Goal: Contribute content

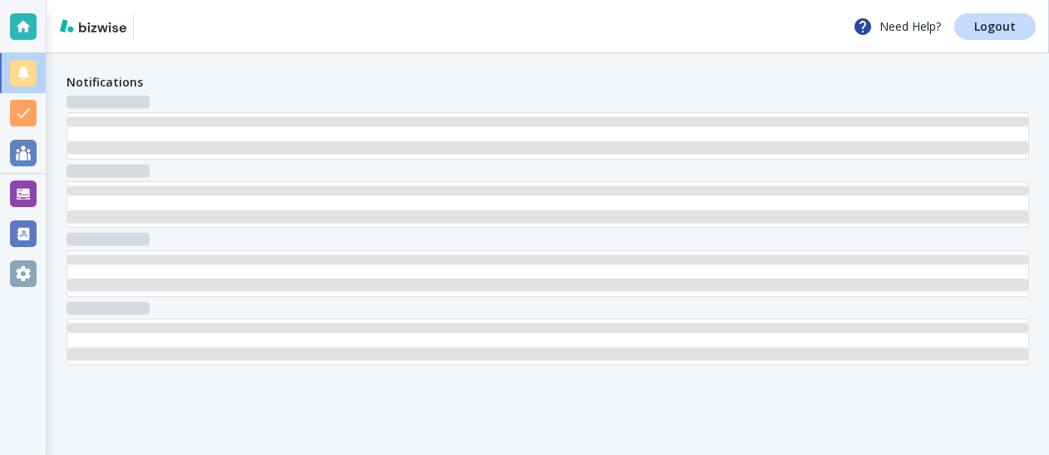
click at [124, 236] on h3 at bounding box center [107, 239] width 83 height 13
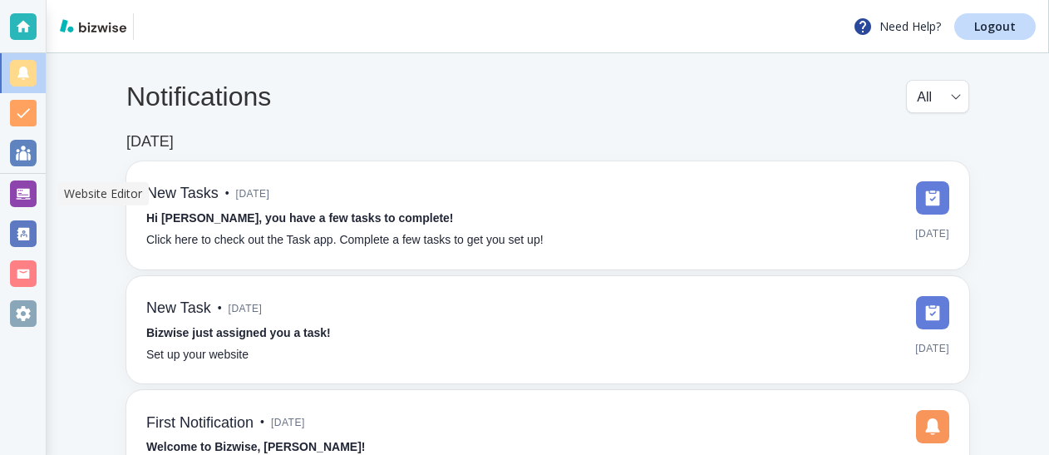
click at [18, 194] on div at bounding box center [23, 193] width 27 height 27
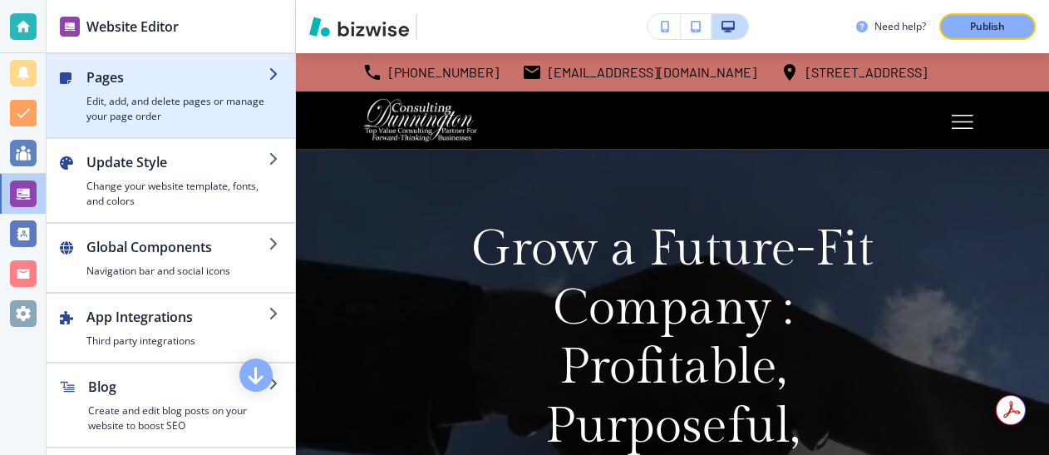
click at [130, 101] on h4 "Edit, add, and delete pages or manage your page order" at bounding box center [177, 109] width 182 height 30
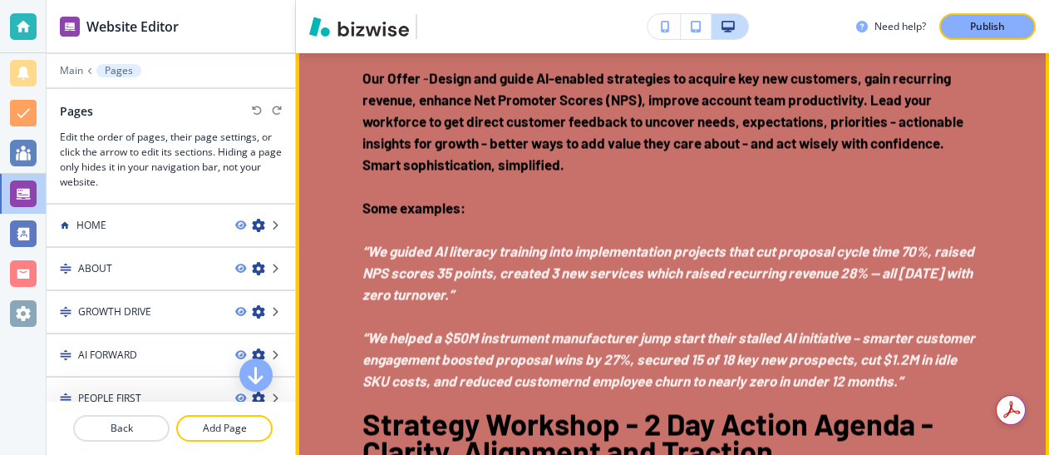
scroll to position [3258, 0]
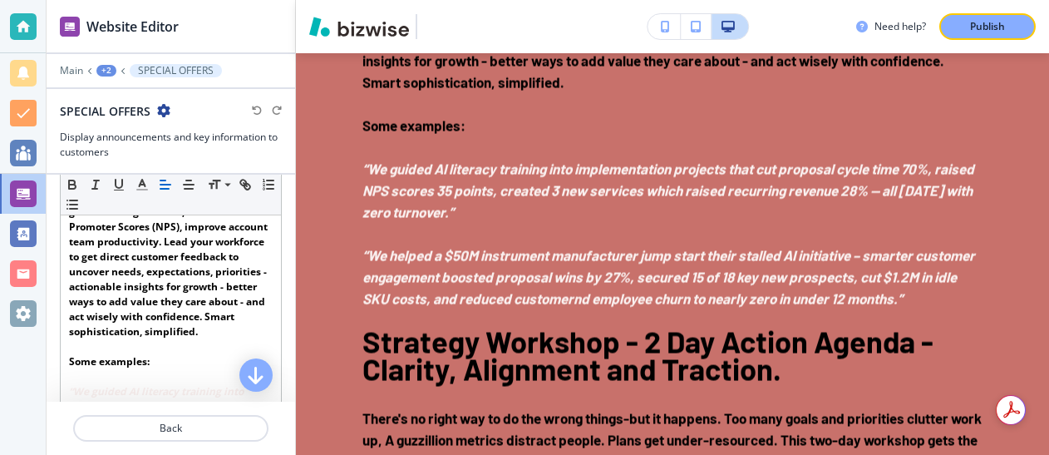
scroll to position [459, 0]
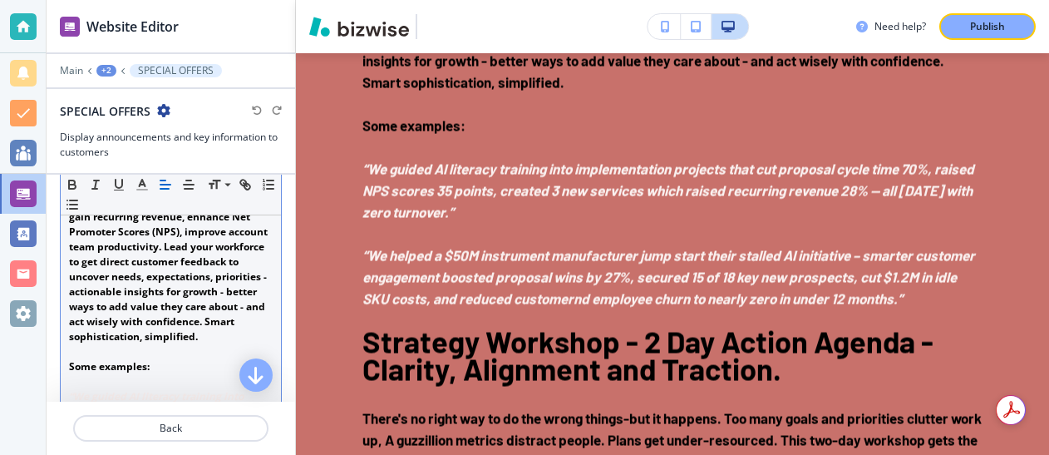
click at [121, 335] on strong "Design and guide AI-enabled strategies to acquire key new customers, gain recur…" at bounding box center [171, 262] width 204 height 164
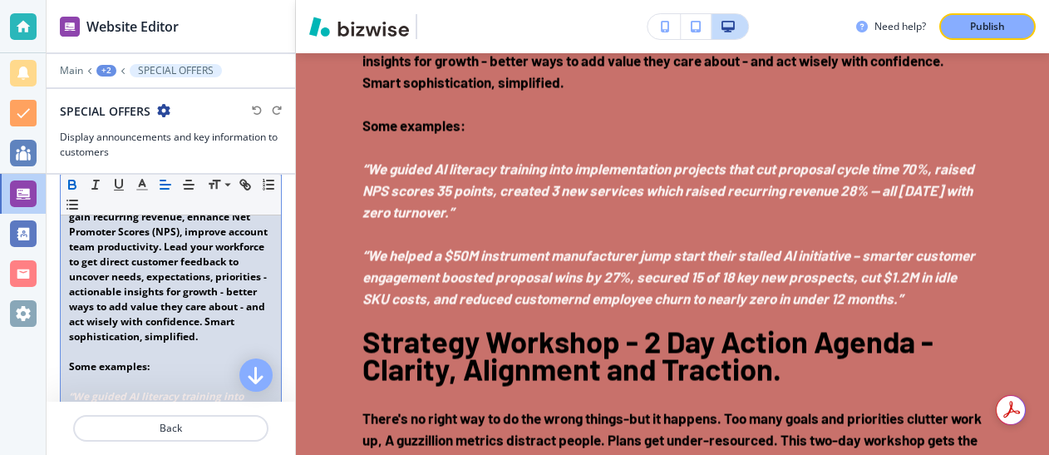
click at [121, 330] on strong "Design and guide AI-enabled strategies to acquire key new customers, gain recur…" at bounding box center [171, 262] width 204 height 164
click at [120, 326] on strong "Design and guide AI-enabled strategies to acquire key new customers, gain recur…" at bounding box center [171, 262] width 204 height 164
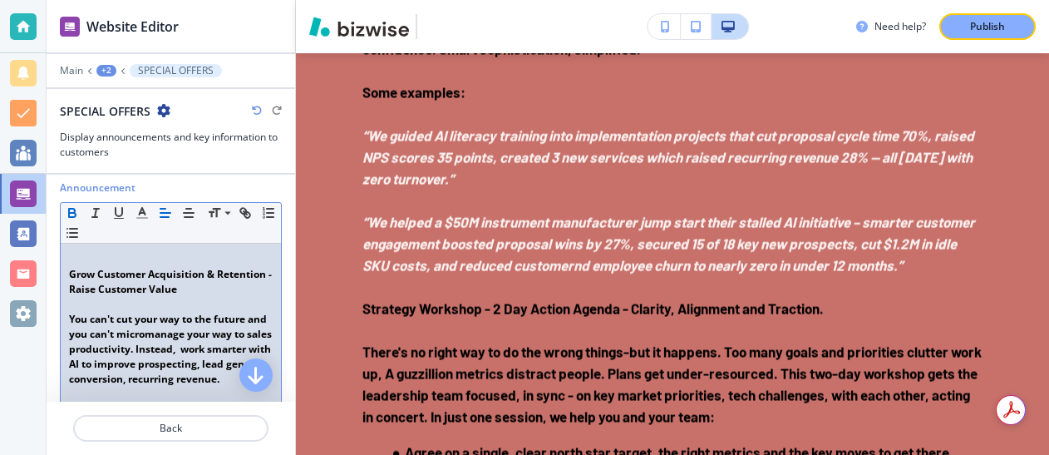
scroll to position [243, 0]
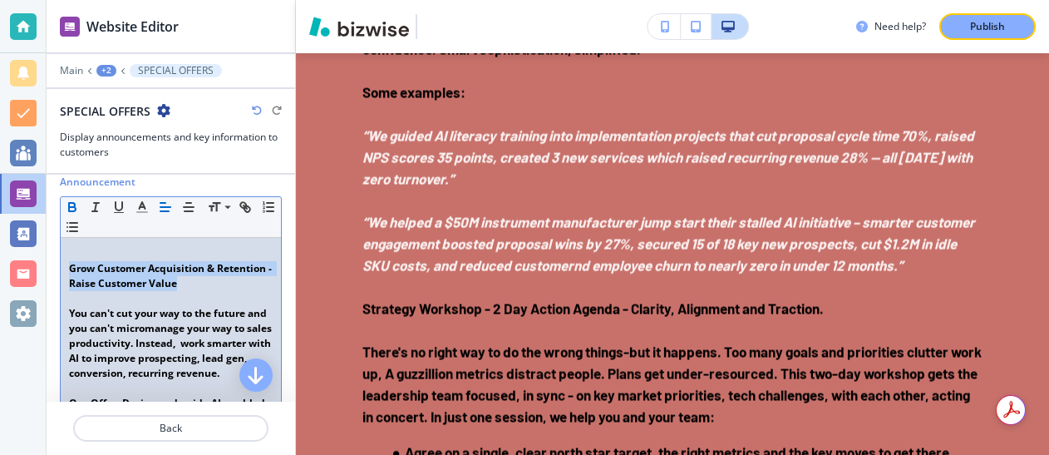
drag, startPoint x: 69, startPoint y: 267, endPoint x: 219, endPoint y: 281, distance: 151.1
click at [219, 281] on p "Grow Customer Acquisition & Retention - Raise Customer Value" at bounding box center [171, 276] width 204 height 30
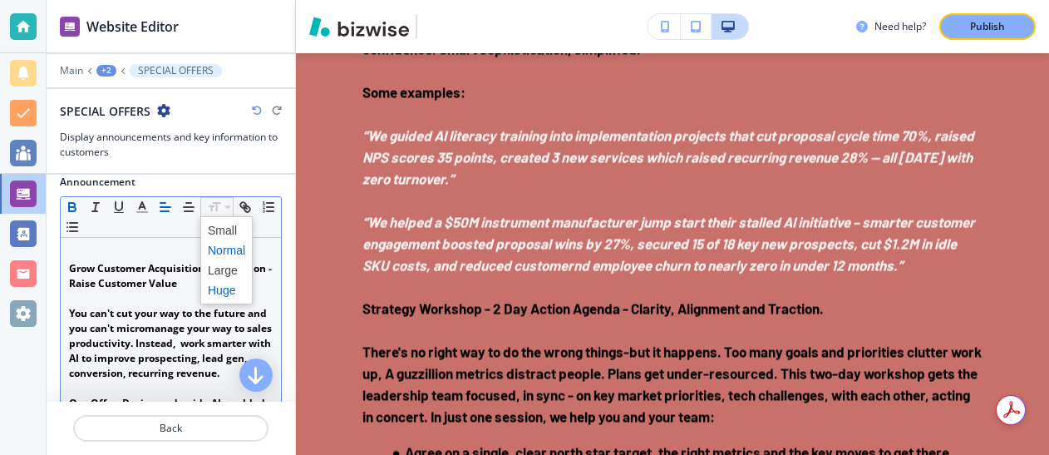
click at [226, 288] on span at bounding box center [226, 290] width 37 height 20
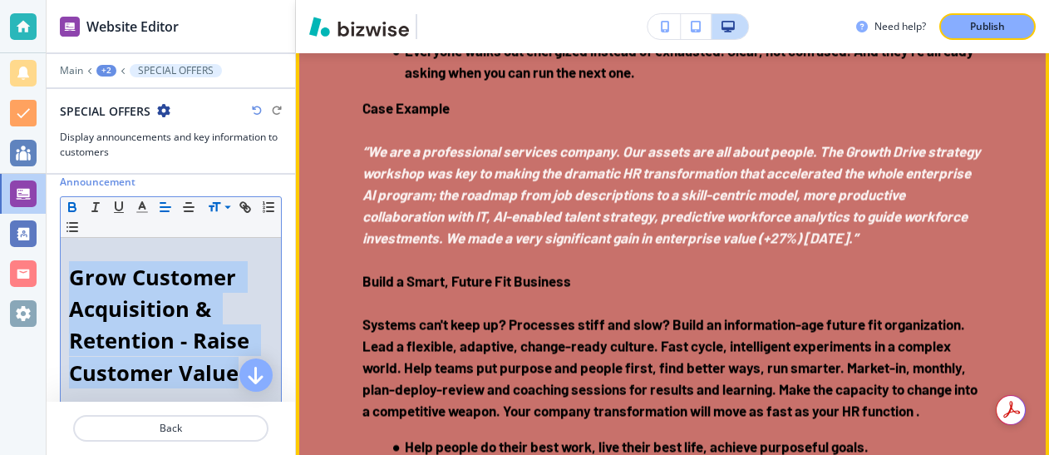
scroll to position [3869, 0]
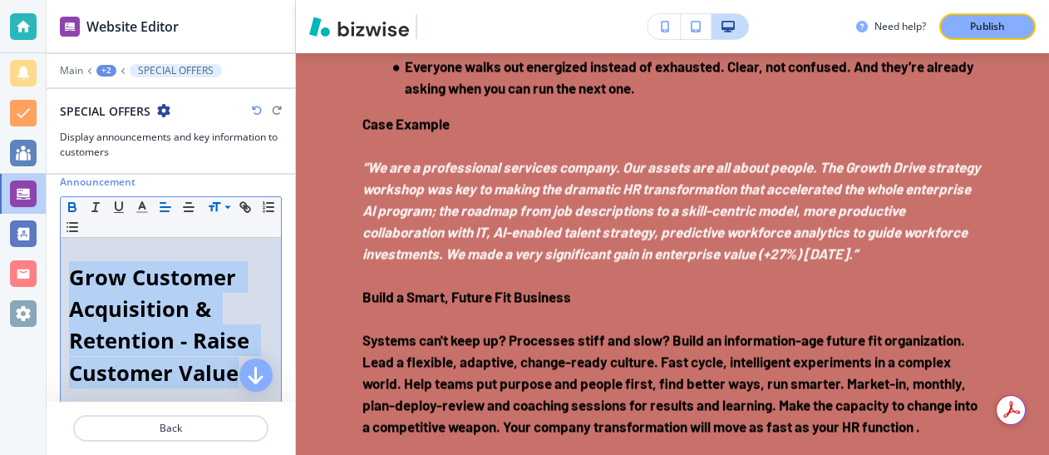
click at [199, 308] on strong "Grow Customer Acquisition & Retention - Raise Customer Value" at bounding box center [162, 325] width 186 height 124
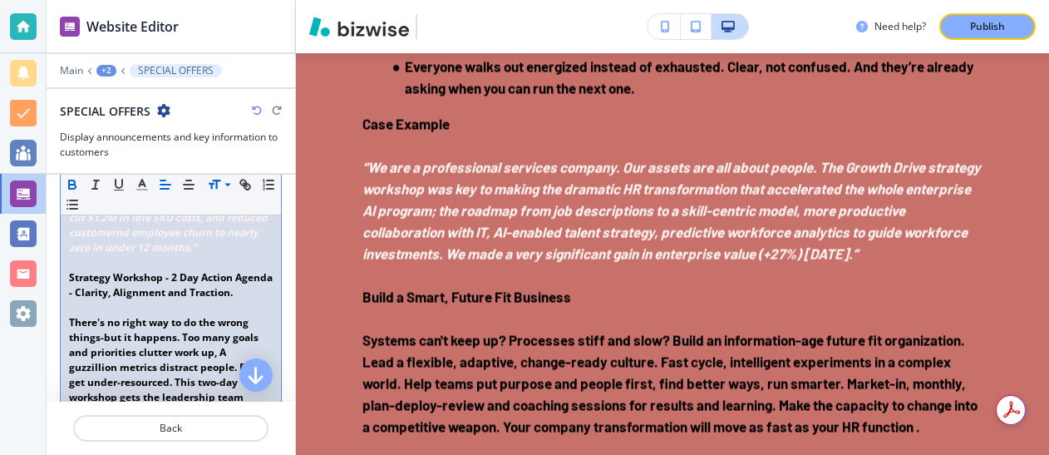
scroll to position [935, 0]
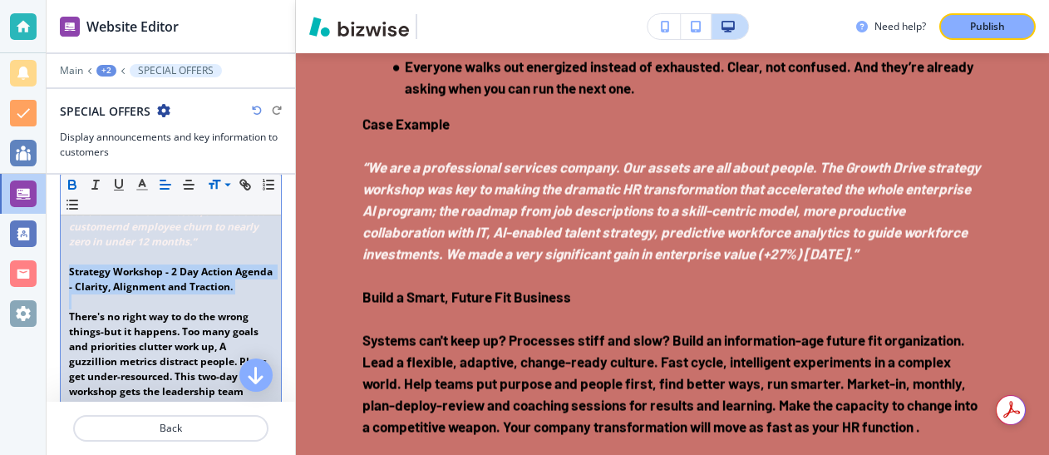
drag, startPoint x: 68, startPoint y: 286, endPoint x: 142, endPoint y: 327, distance: 84.4
click at [142, 327] on div "Grow Customer Acquisition & Retention - Raise Customer Value You can't cut your…" at bounding box center [171, 380] width 220 height 1670
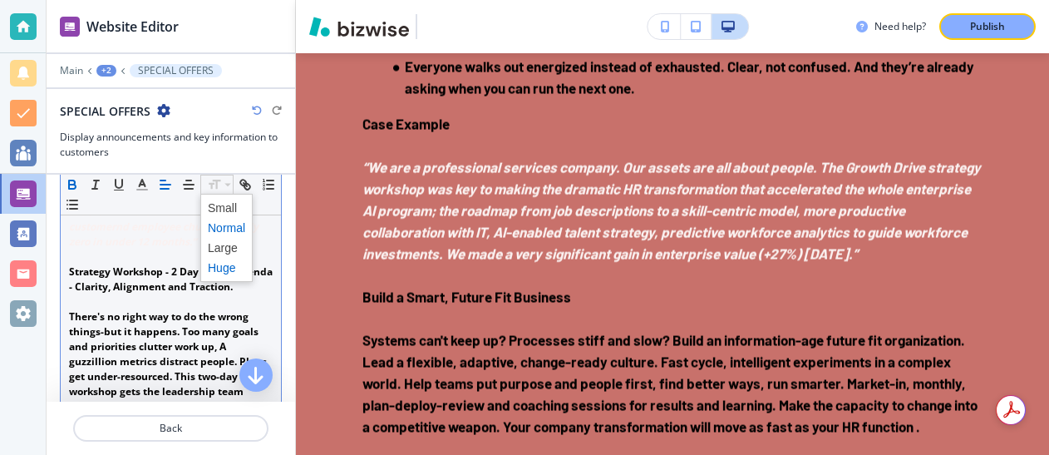
click at [228, 266] on span at bounding box center [226, 268] width 37 height 20
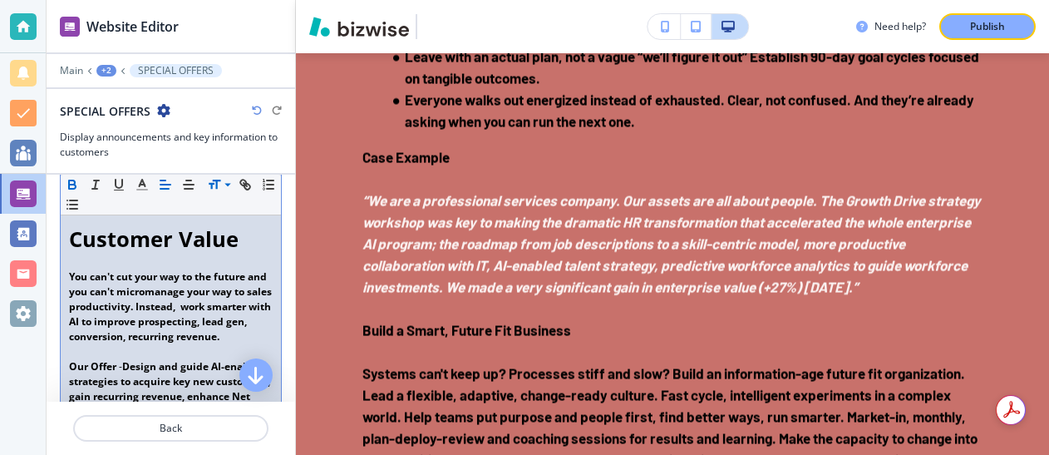
scroll to position [377, 0]
click at [195, 312] on strong "You can't cut your way to the future and you can't micromanage your way to sale…" at bounding box center [171, 305] width 205 height 74
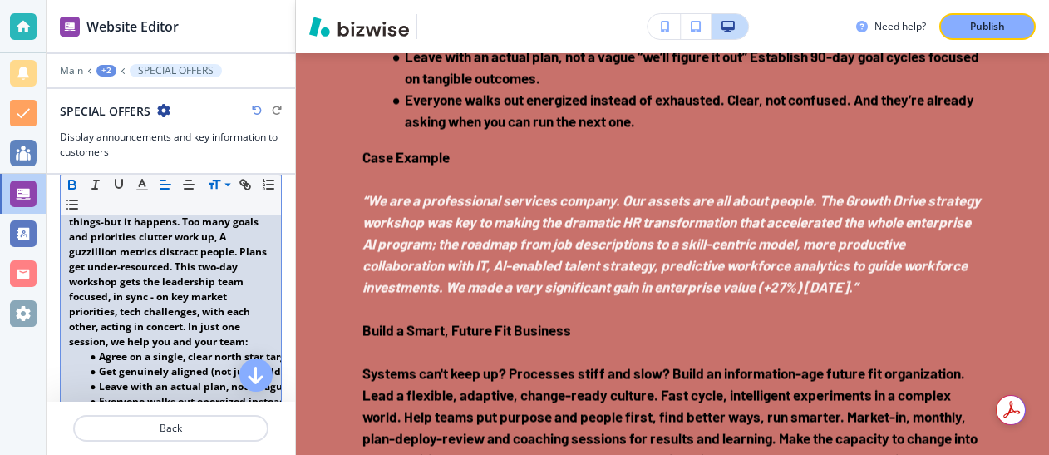
scroll to position [1186, 0]
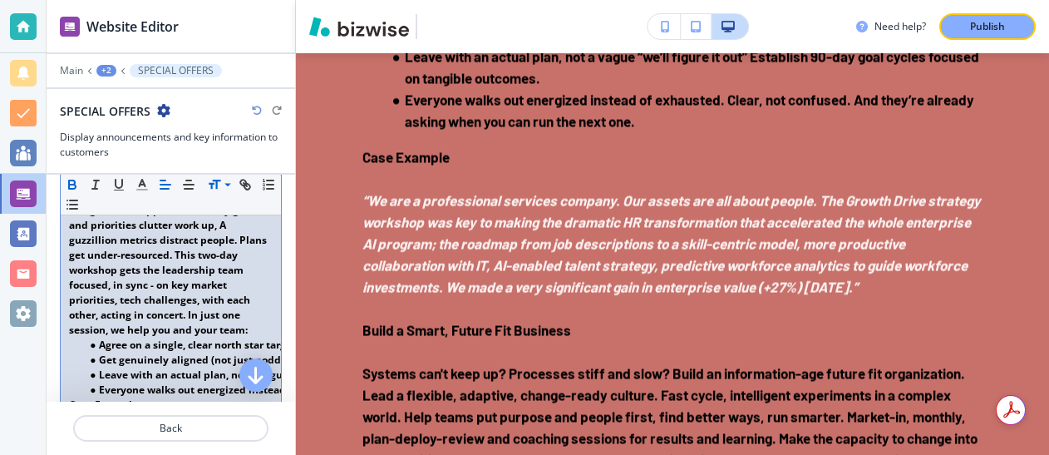
click at [205, 316] on strong "There's no right way to do the wrong things-but it happens. Too many goals and …" at bounding box center [169, 262] width 200 height 149
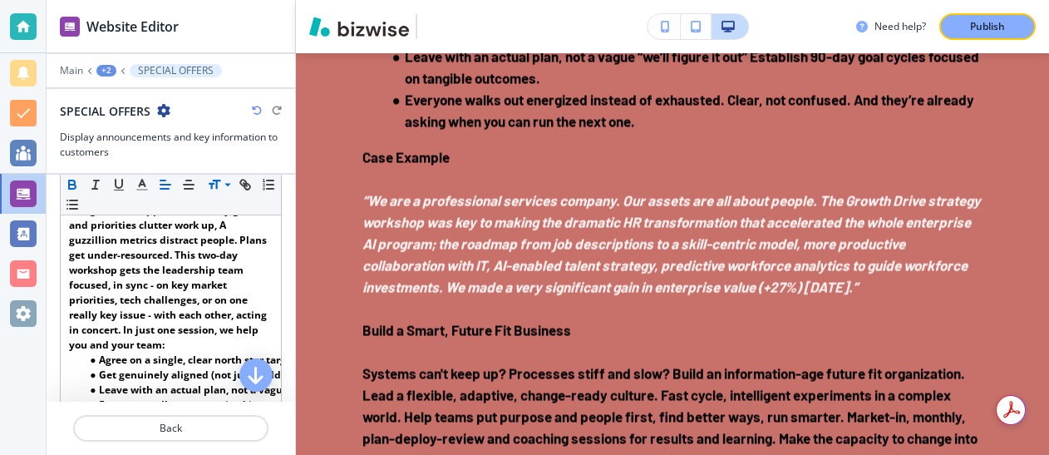
scroll to position [1202, 0]
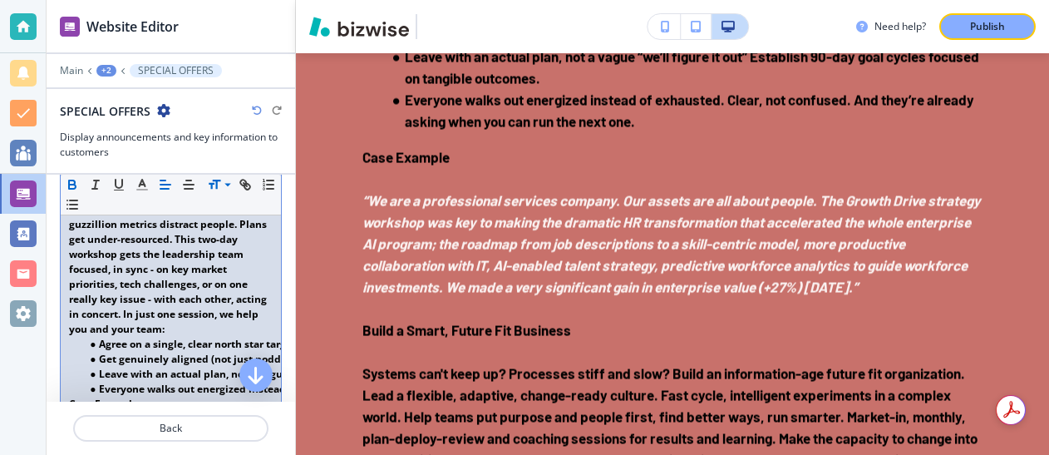
click at [195, 337] on p "There's no right way to do the wrong things-but it happens. Too many goals and …" at bounding box center [171, 254] width 204 height 165
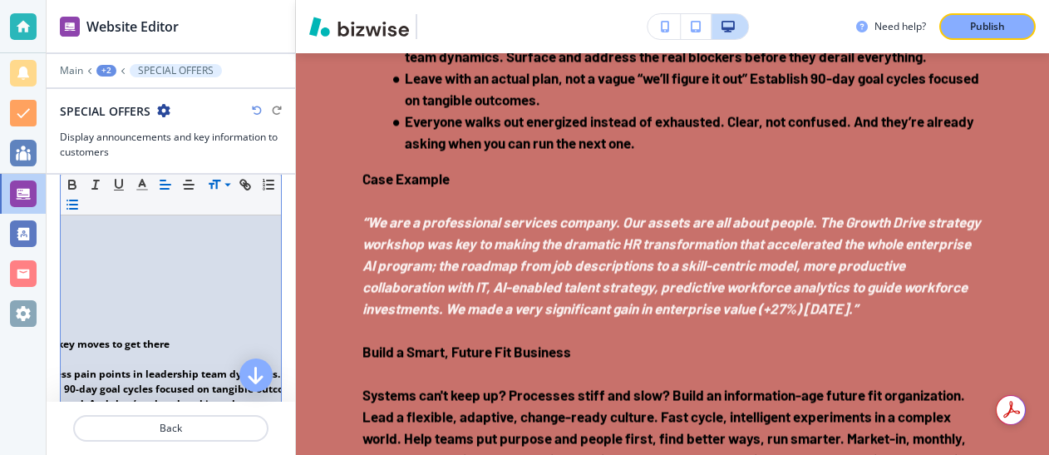
scroll to position [0, 0]
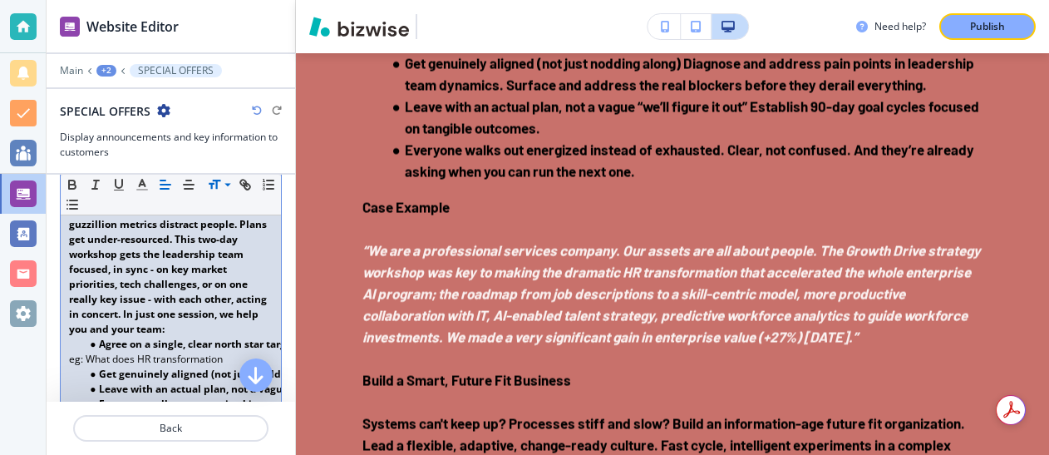
click at [210, 351] on strong "Agree on a single, clear north star target, the right metrics and the key moves…" at bounding box center [319, 344] width 440 height 14
click at [207, 367] on p "eg: What does HR transformation" at bounding box center [171, 359] width 204 height 15
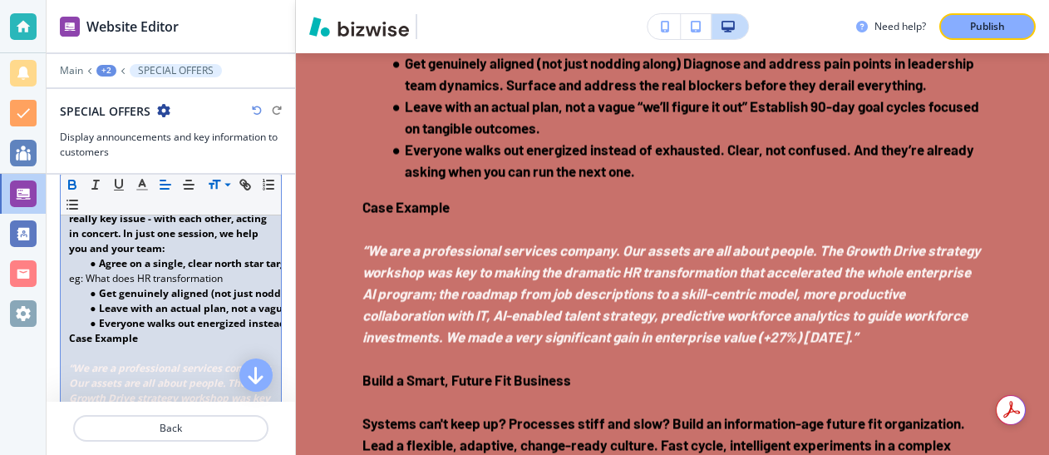
scroll to position [1290, 0]
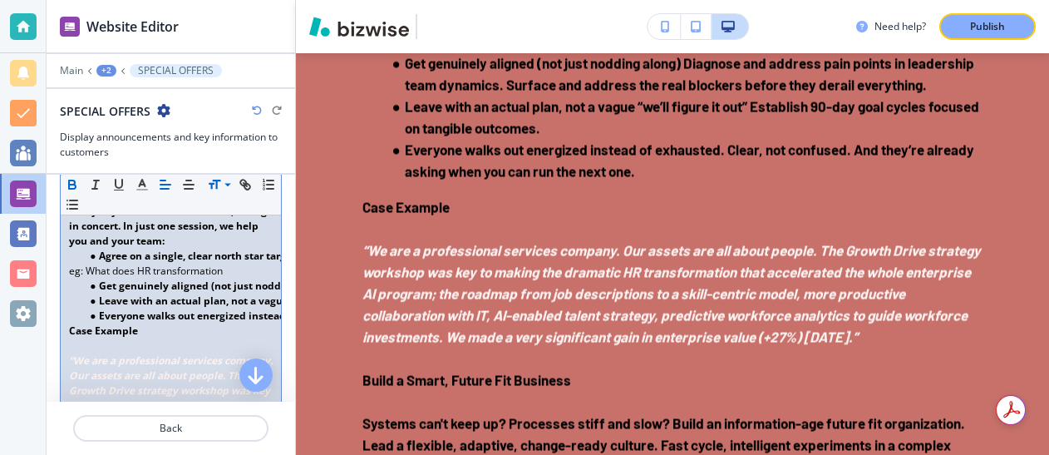
click at [273, 293] on strong "Get genuinely aligned (not just nodding along) Diagnose and address pain points…" at bounding box center [543, 285] width 889 height 14
click at [261, 278] on p "eg: What does HR transformation" at bounding box center [171, 270] width 204 height 15
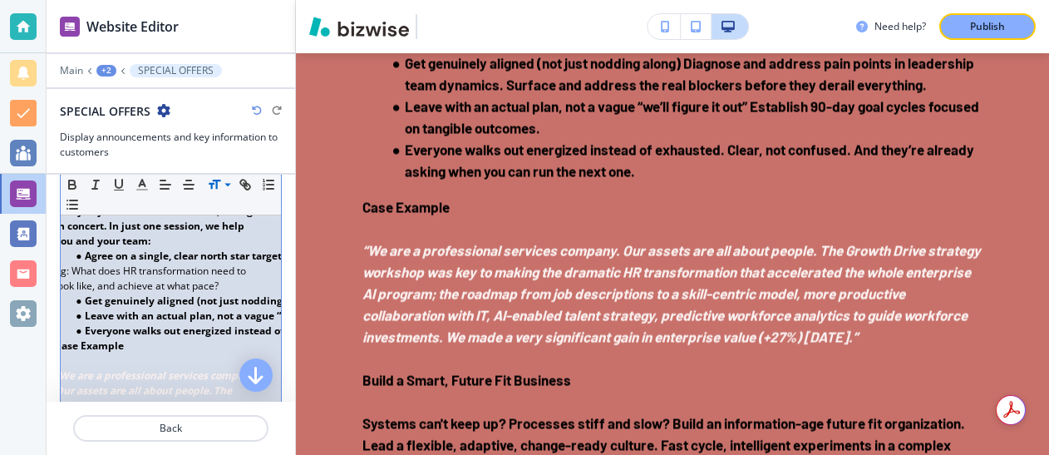
scroll to position [0, 55]
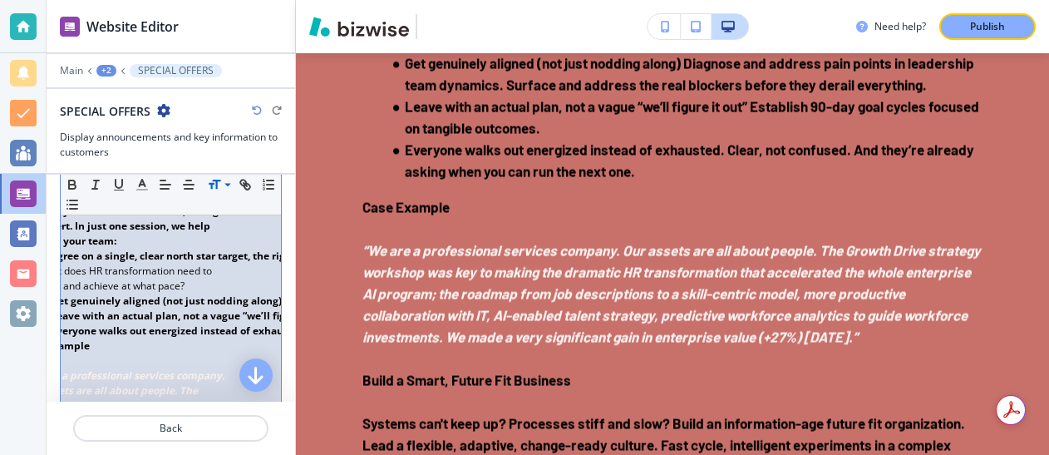
drag, startPoint x: 100, startPoint y: 286, endPoint x: 275, endPoint y: 300, distance: 175.9
click at [275, 300] on div "Grow Customer Acquisition & Retention - Raise Customer Value You can't cut your…" at bounding box center [171, 113] width 220 height 1844
click at [69, 182] on icon "button" at bounding box center [72, 182] width 6 height 4
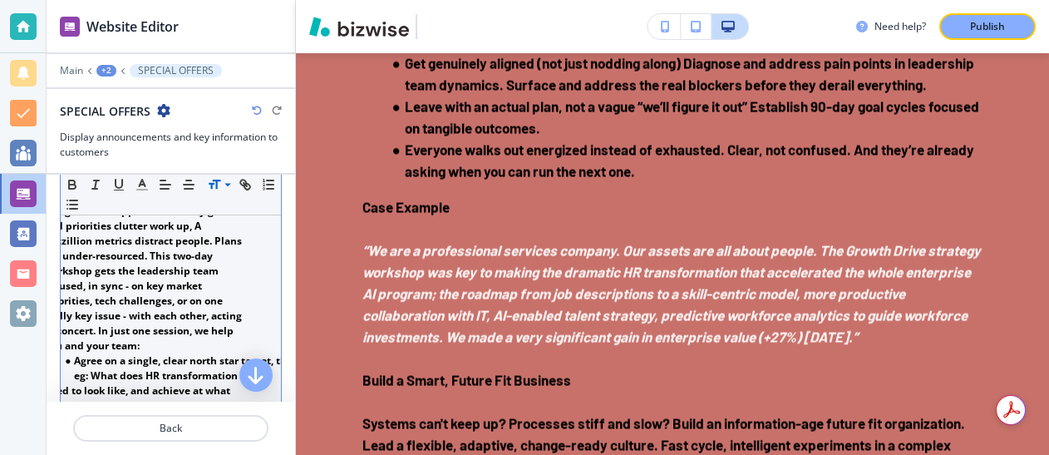
scroll to position [0, 0]
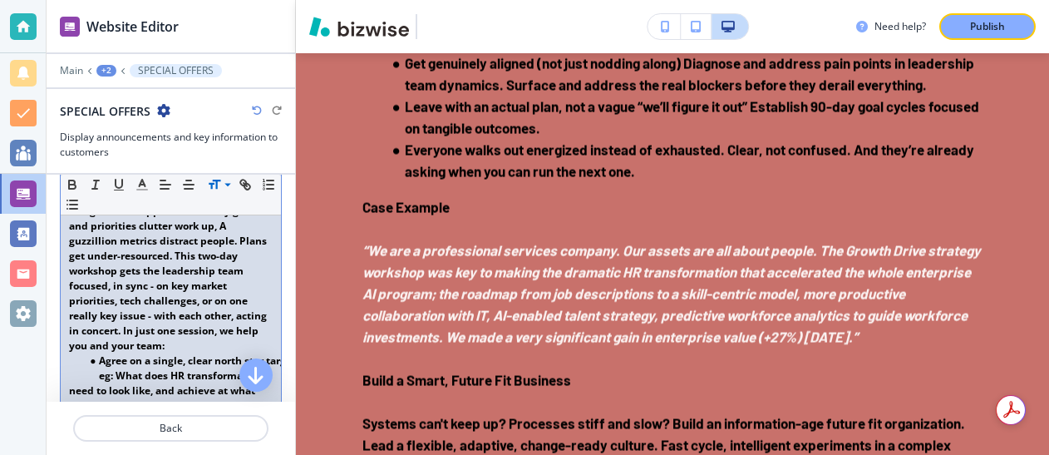
click at [202, 245] on strong "There's no right way to do the wrong things-but it happens. Too many goals and …" at bounding box center [169, 271] width 200 height 164
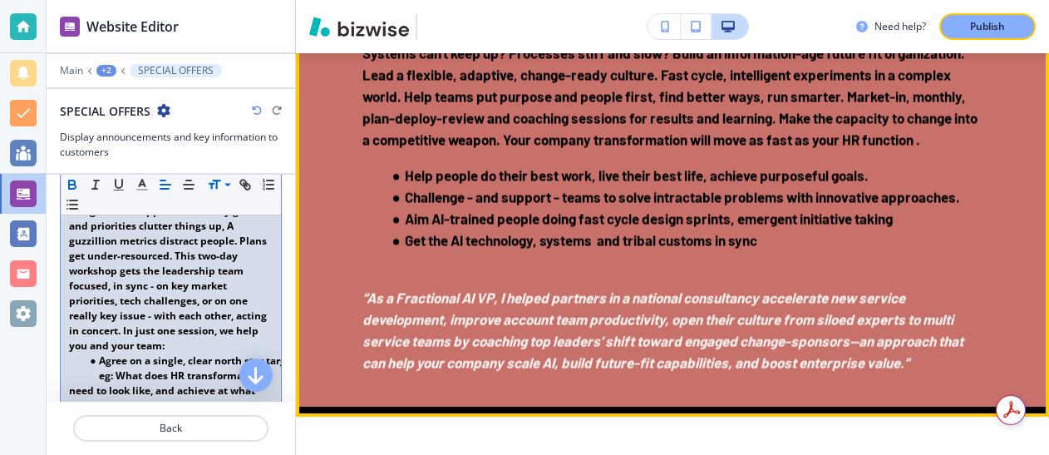
scroll to position [4254, 0]
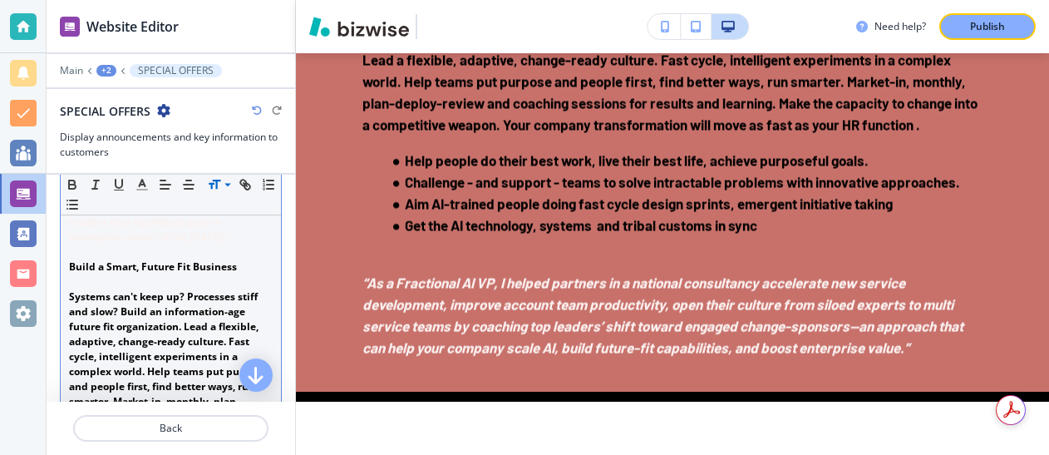
scroll to position [1616, 0]
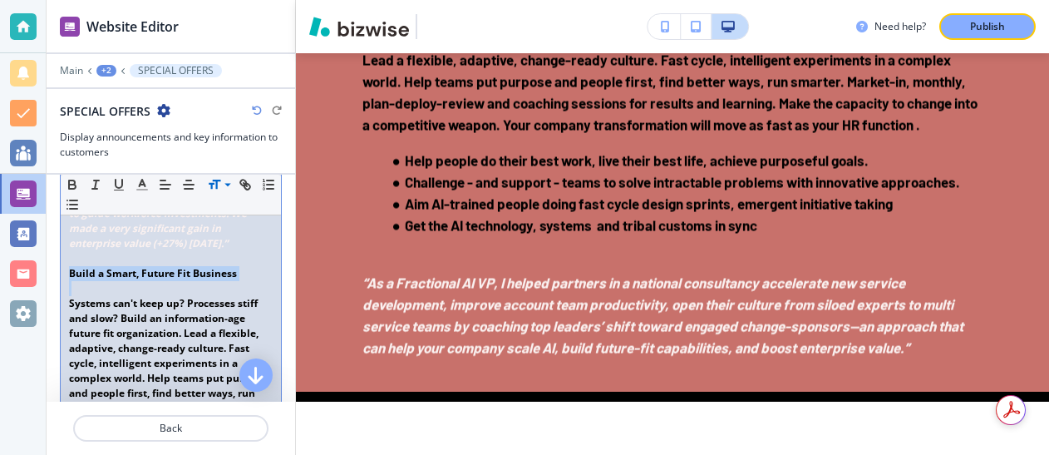
drag, startPoint x: 69, startPoint y: 306, endPoint x: 221, endPoint y: 310, distance: 152.1
click at [221, 281] on p "Build a Smart, Future Fit Business" at bounding box center [171, 273] width 204 height 15
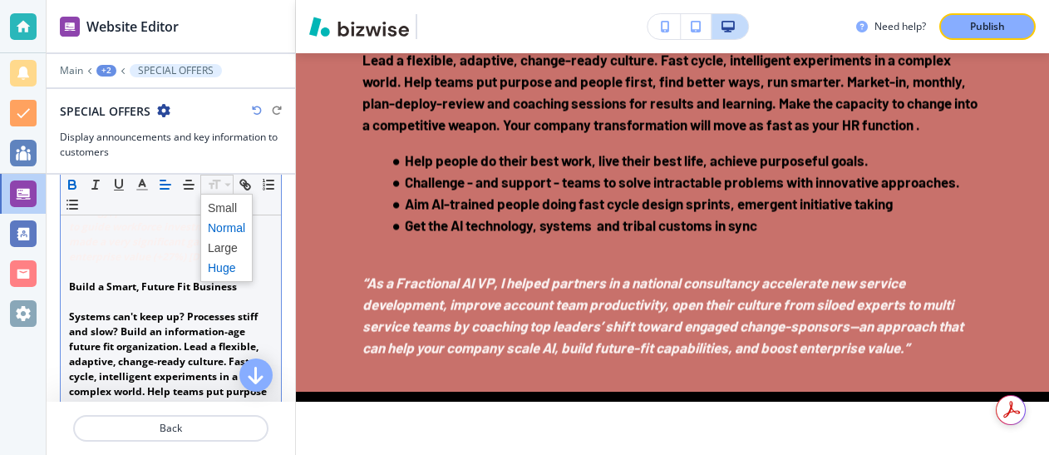
click at [222, 261] on span at bounding box center [226, 268] width 37 height 20
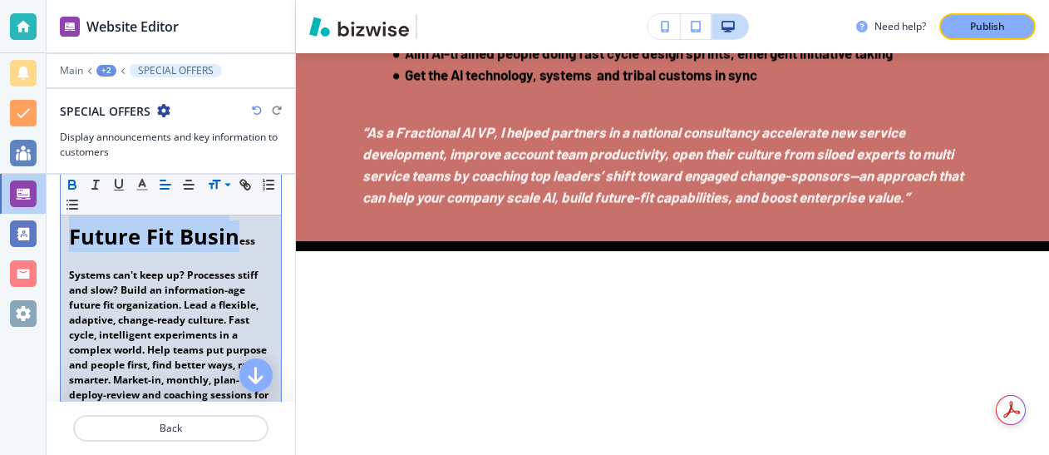
scroll to position [1696, 0]
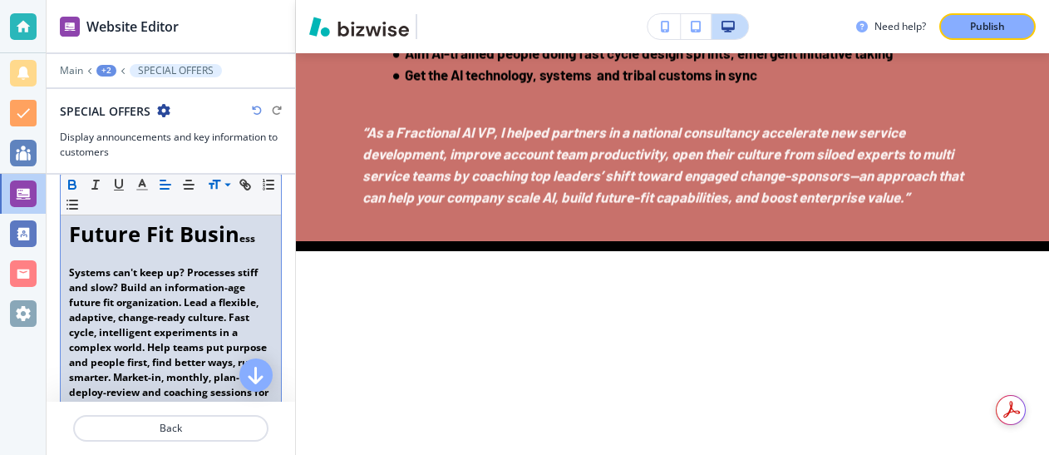
click at [120, 320] on strong "Systems can't keep up? Processes stiff and slow? Build an information-age futur…" at bounding box center [170, 362] width 202 height 194
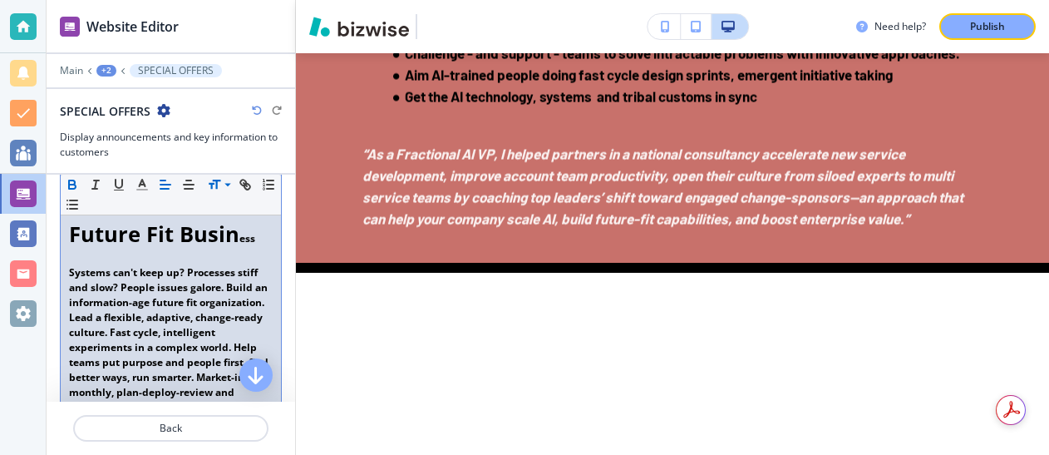
click at [145, 248] on strong "Build a Smart, Future Fit Busin" at bounding box center [154, 218] width 170 height 60
click at [217, 321] on strong "Systems can't keep up? Processes stiff and slow? People issues galore. Build an…" at bounding box center [170, 369] width 202 height 209
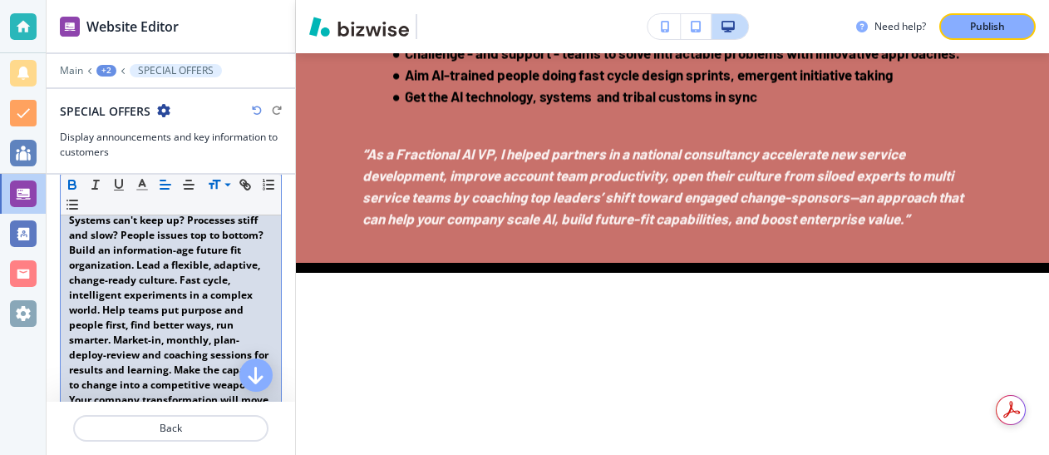
scroll to position [1750, 0]
click at [141, 298] on strong "Systems can't keep up? Processes stiff and slow? People issues top to bottom? B…" at bounding box center [170, 315] width 202 height 209
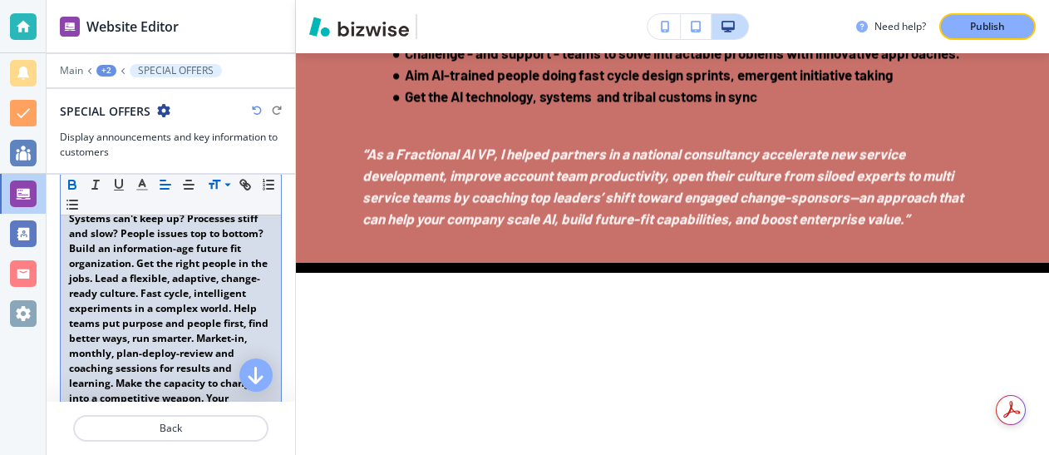
click at [86, 305] on strong "Systems can't keep up? Processes stiff and slow? People issues top to bottom? B…" at bounding box center [170, 323] width 202 height 224
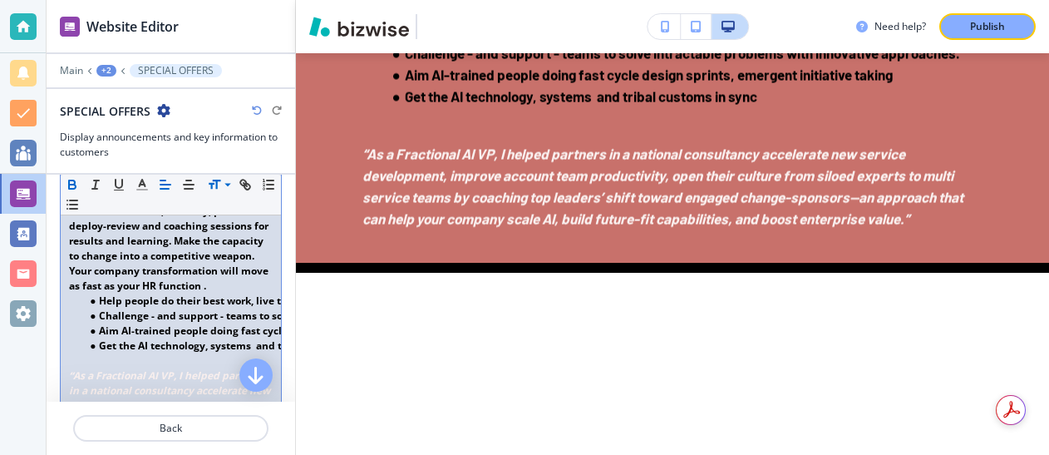
scroll to position [1894, 0]
click at [211, 292] on p "Systems can't keep up? Processes stiff and slow? People issues top to bottom? B…" at bounding box center [171, 179] width 204 height 224
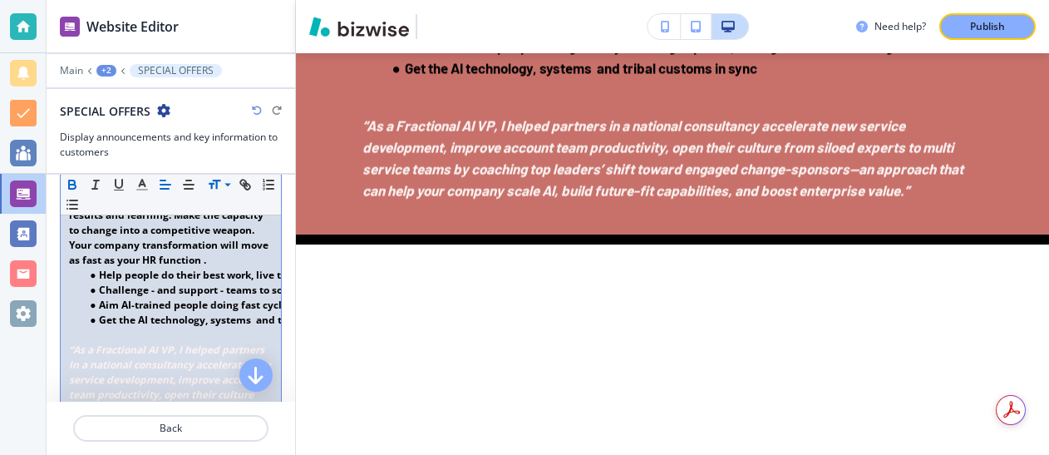
scroll to position [1912, 0]
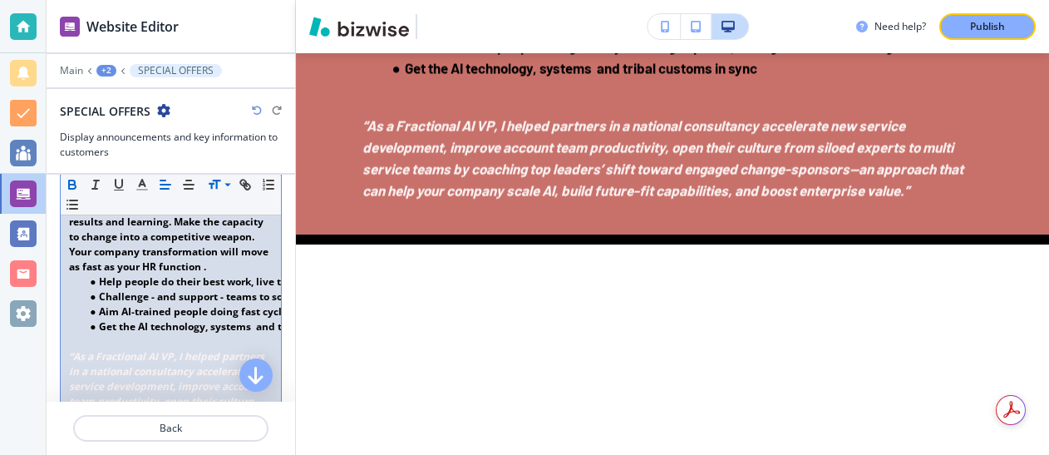
click at [220, 333] on strong "Get the AI technology, systems and tribal customs in sync" at bounding box center [243, 326] width 288 height 14
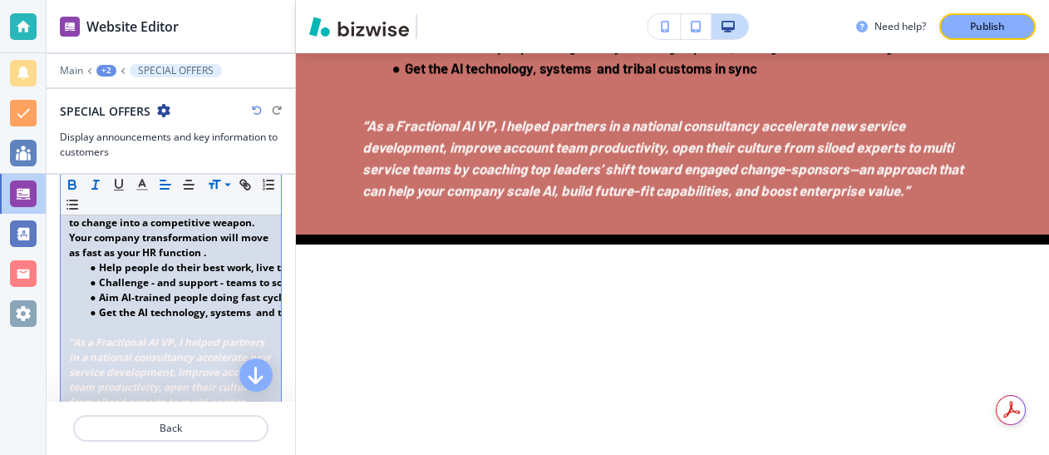
scroll to position [1940, 0]
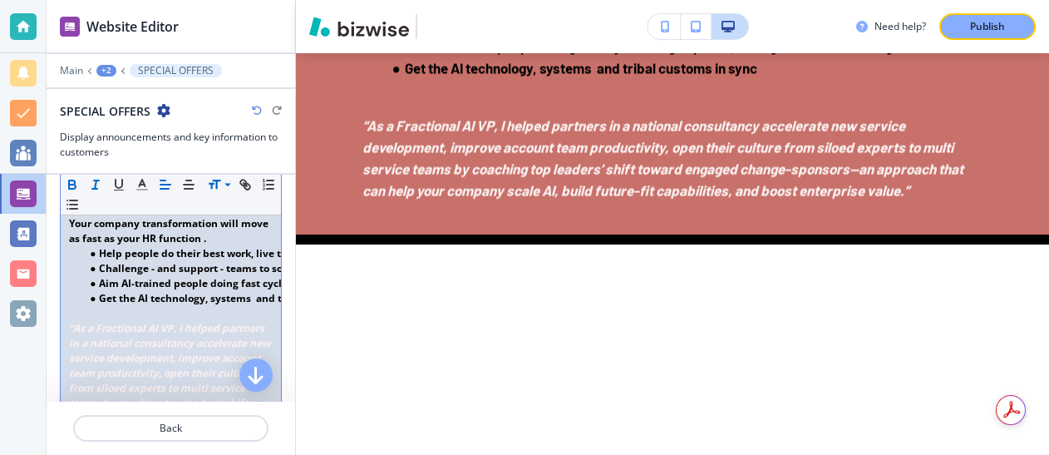
click at [152, 305] on strong "Get the AI technology, systems and tribal customs in sync" at bounding box center [243, 298] width 288 height 14
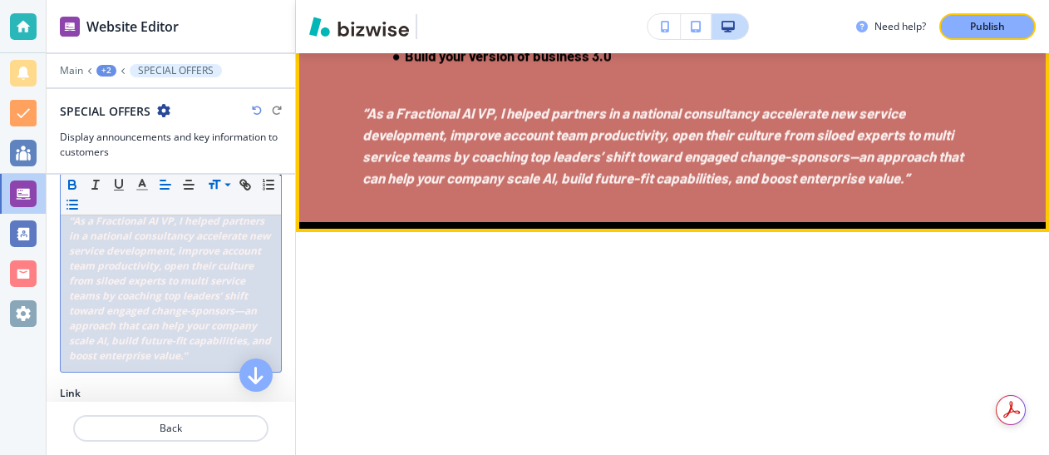
scroll to position [4475, 0]
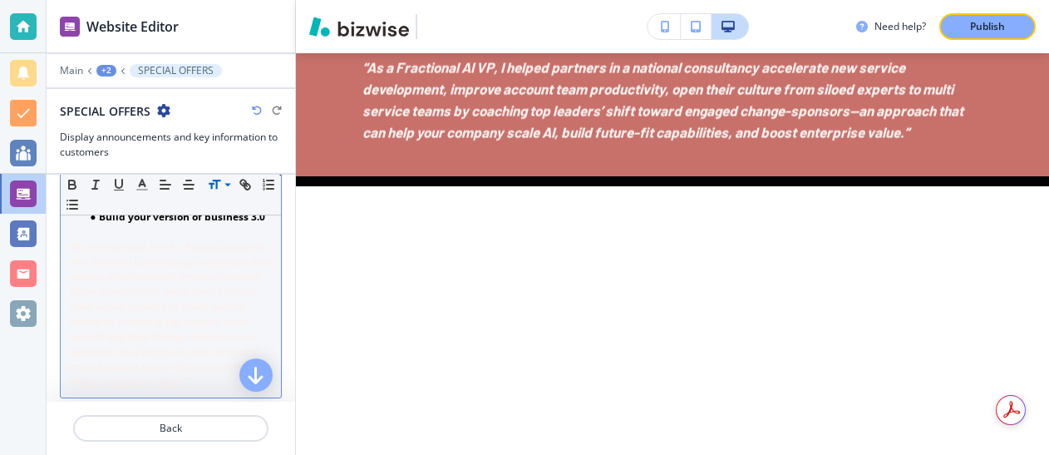
scroll to position [2032, 0]
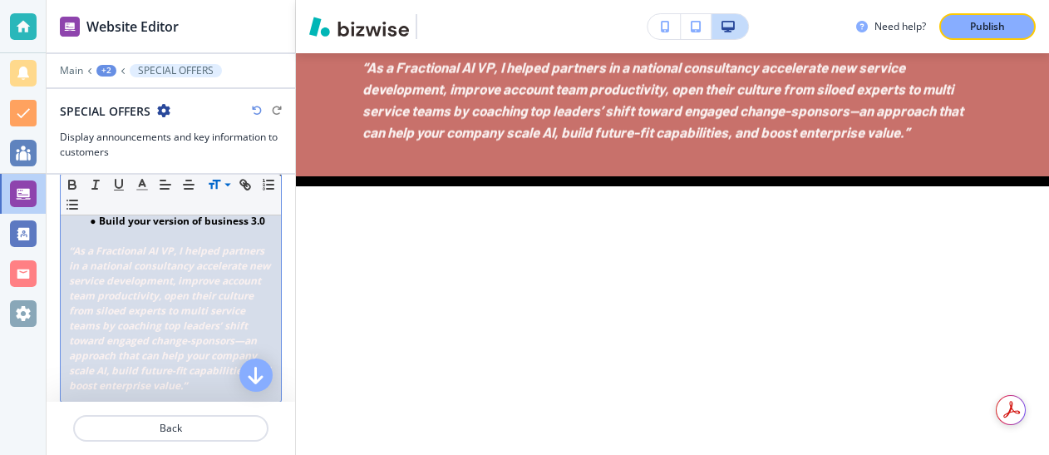
click at [267, 229] on li "Build your version of business 3.0" at bounding box center [178, 221] width 189 height 15
click at [209, 228] on strong "Build your version of business 3.0, your paath to AI agentic" at bounding box center [132, 221] width 289 height 14
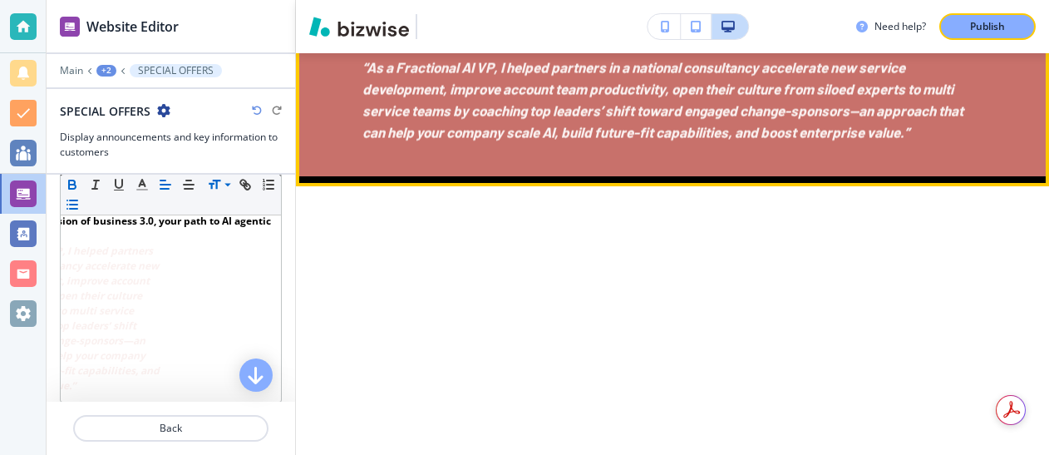
click at [755, 18] on strong "Build your version of business 3.0, your path to AI agentic" at bounding box center [580, 10] width 350 height 17
click at [764, 21] on li "Build your version of business 3.0, your path to AI agentic" at bounding box center [683, 10] width 599 height 22
click at [701, 18] on strong "Build your version of business 3.0, your path to AI agentic" at bounding box center [580, 10] width 350 height 17
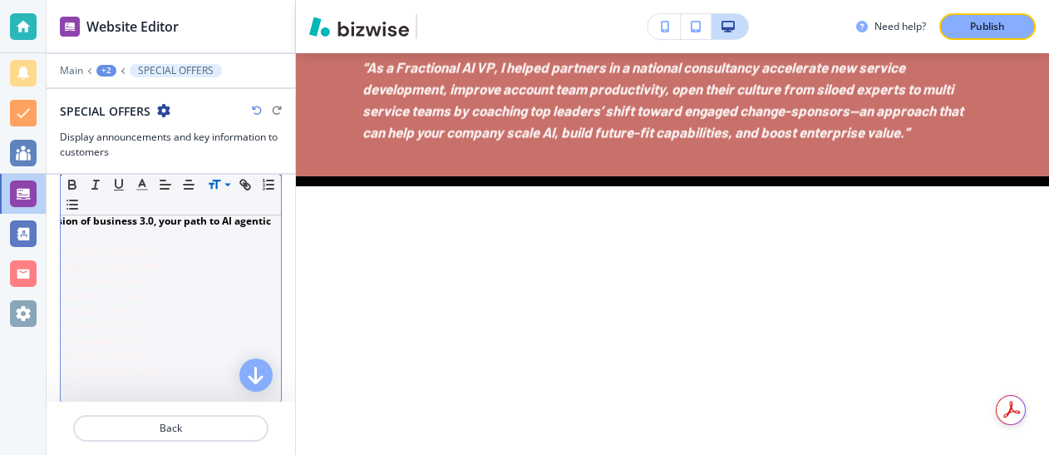
click at [222, 228] on strong "Build your version of business 3.0, your path to AI agentic" at bounding box center [129, 221] width 283 height 14
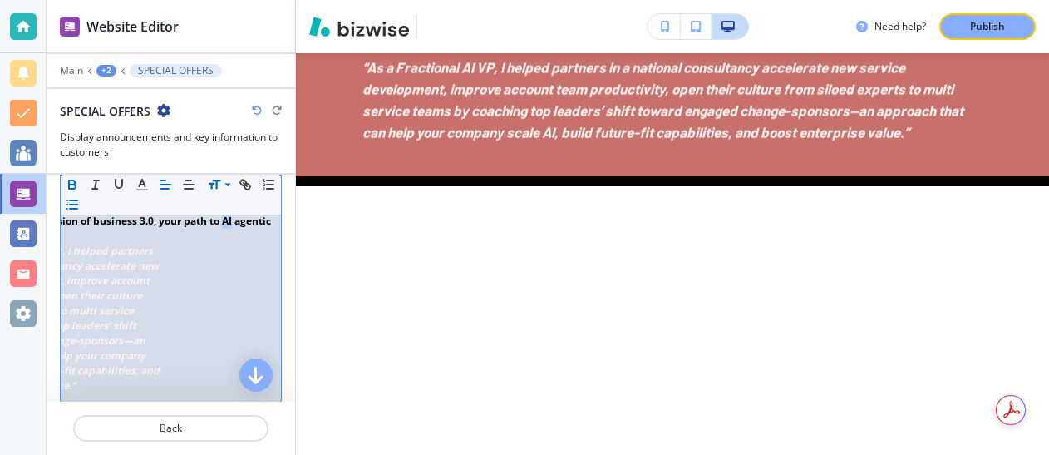
click at [222, 228] on strong "Build your version of business 3.0, your path to AI agentic" at bounding box center [129, 221] width 283 height 14
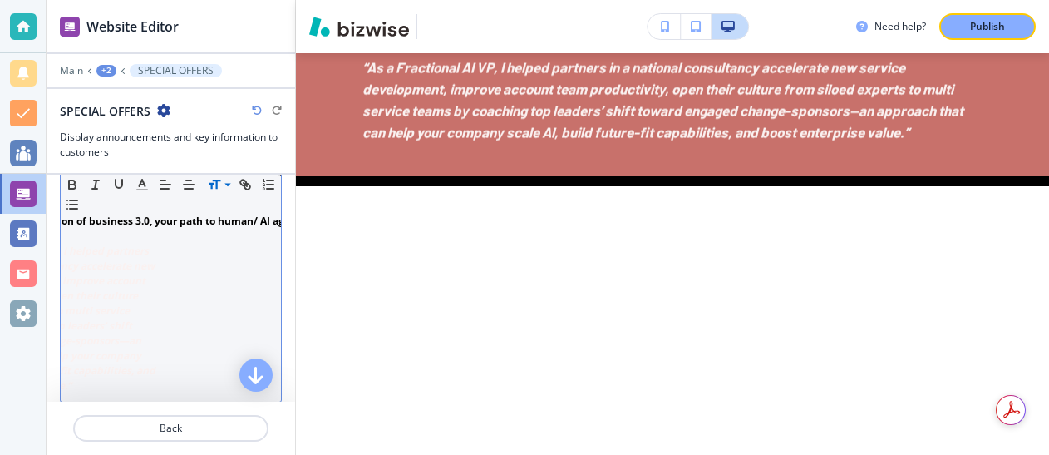
click at [263, 228] on strong "Build your version of business 3.0, your path to human/ AI agentic" at bounding box center [146, 221] width 326 height 14
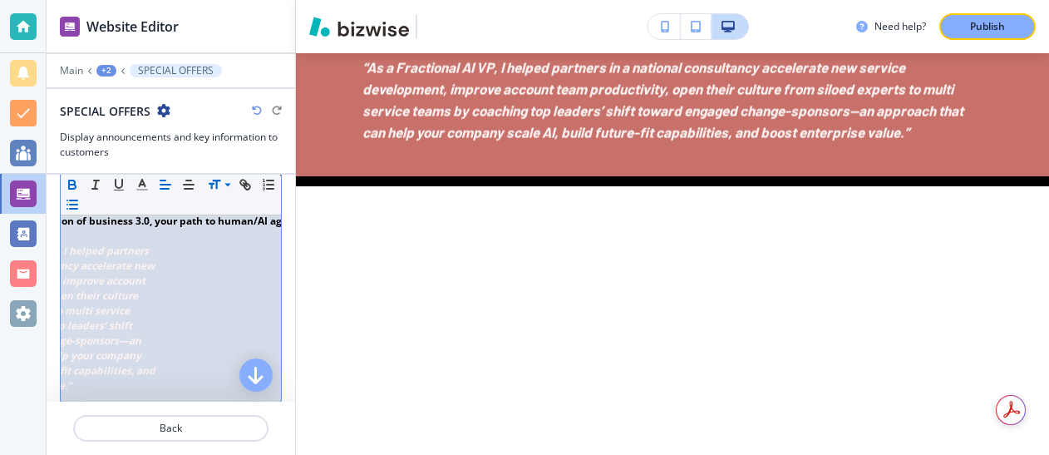
scroll to position [0, 228]
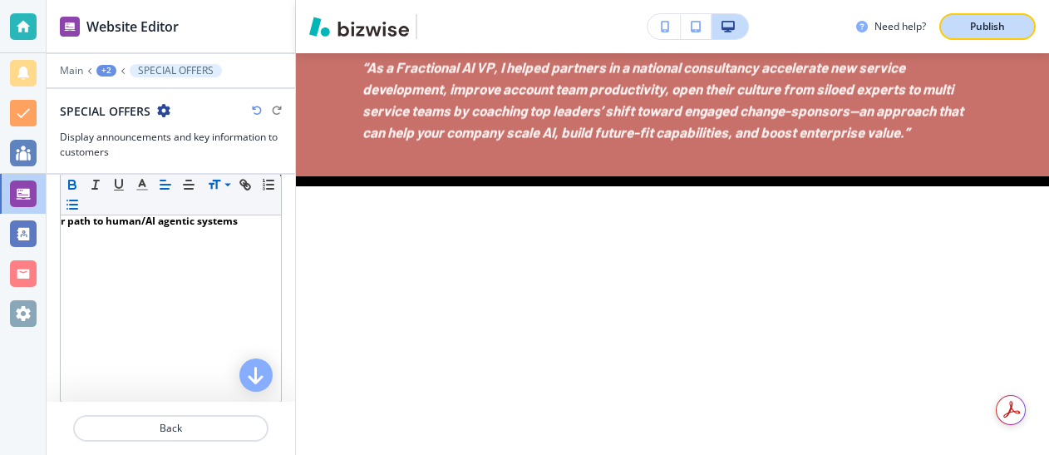
click at [980, 24] on p "Publish" at bounding box center [987, 26] width 35 height 15
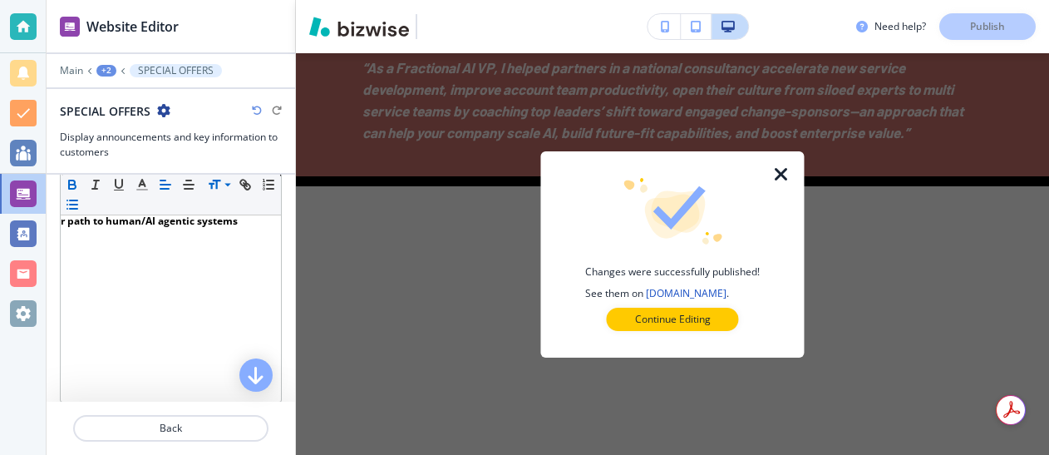
click at [775, 171] on icon "button" at bounding box center [781, 175] width 20 height 20
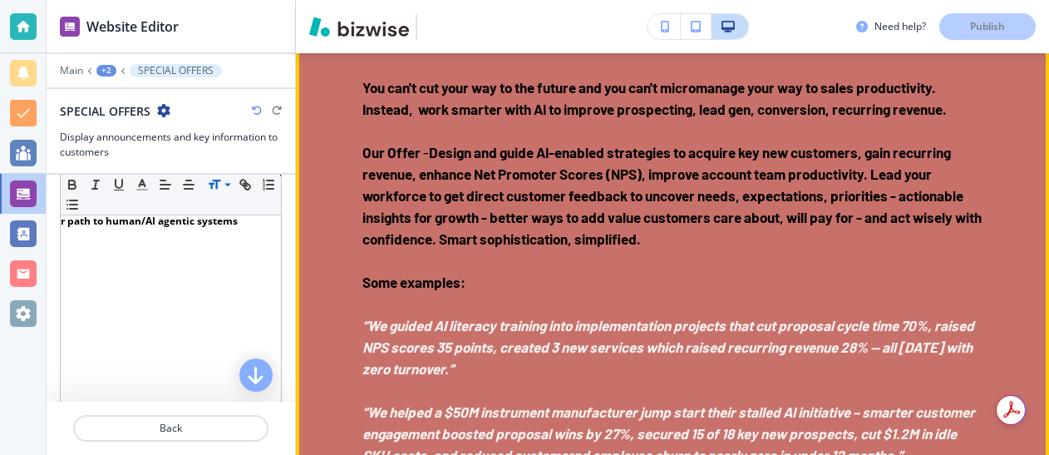
scroll to position [3024, 0]
